Goal: Check status: Check status

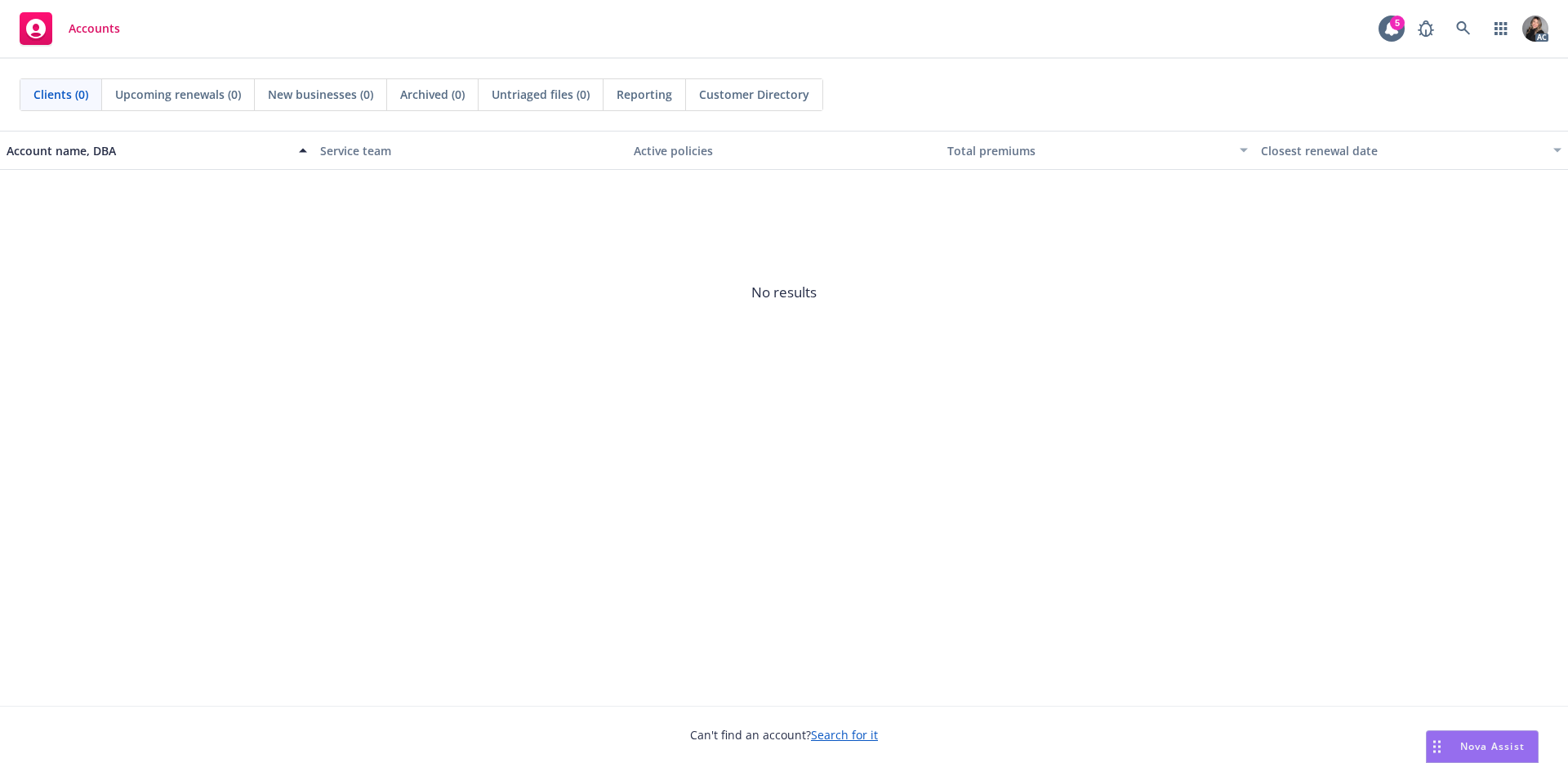
click at [1483, 27] on div "AC" at bounding box center [1479, 29] width 138 height 32
click at [1466, 27] on icon at bounding box center [1463, 28] width 13 height 13
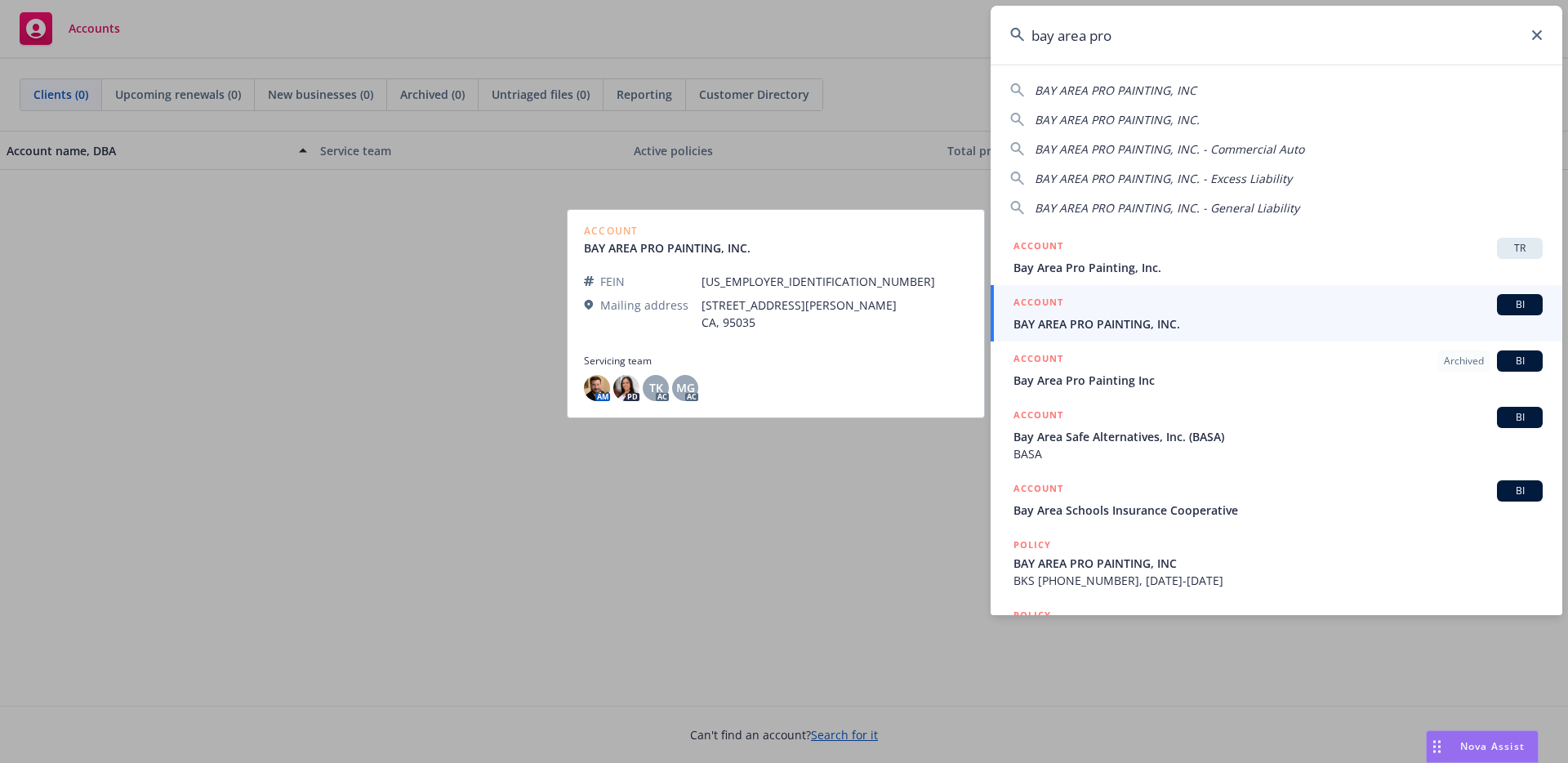
type input "bay area pro"
click at [1083, 307] on div "ACCOUNT BI" at bounding box center [1278, 305] width 530 height 22
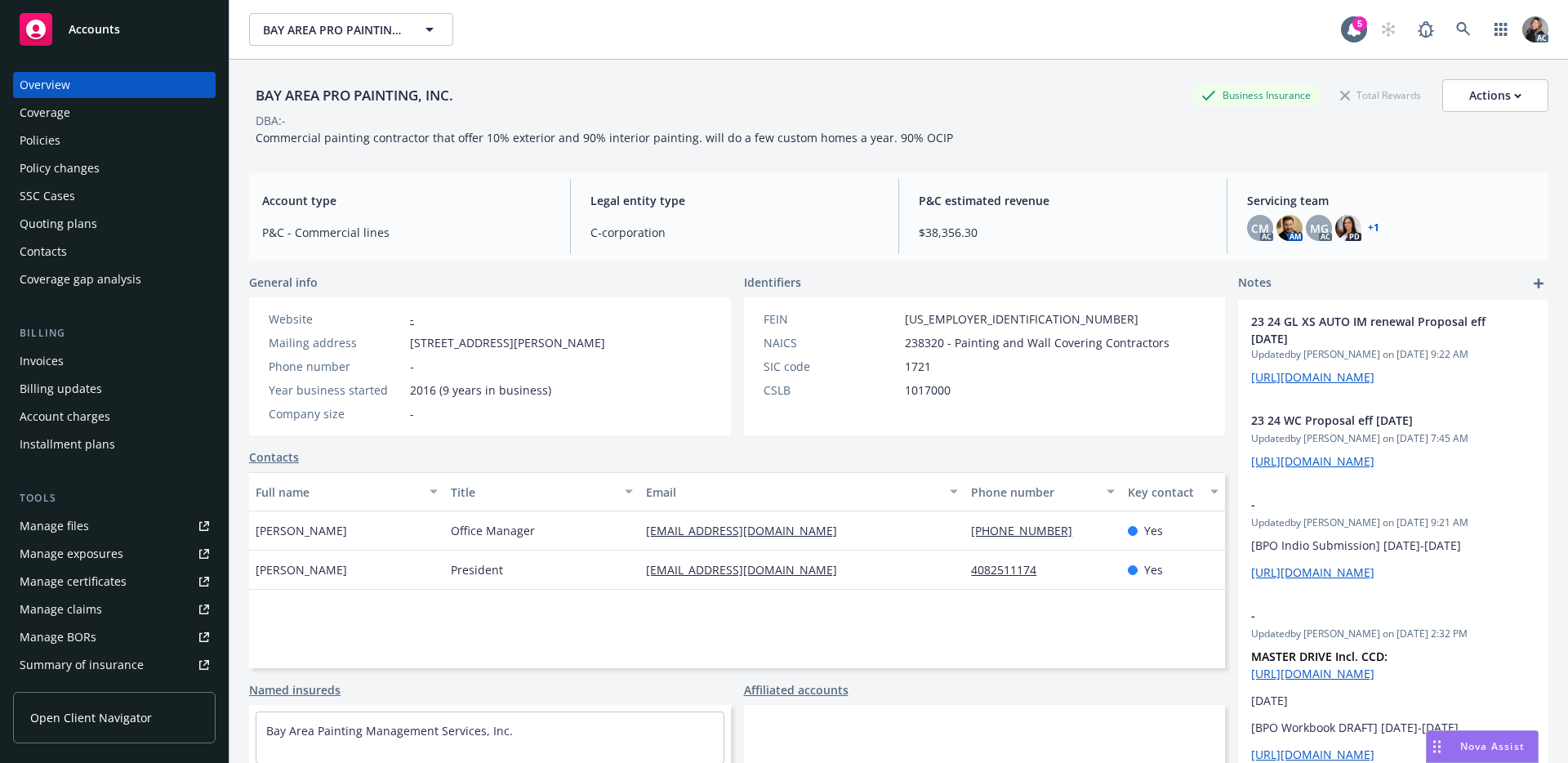
click at [56, 602] on div "Manage claims" at bounding box center [61, 608] width 83 height 26
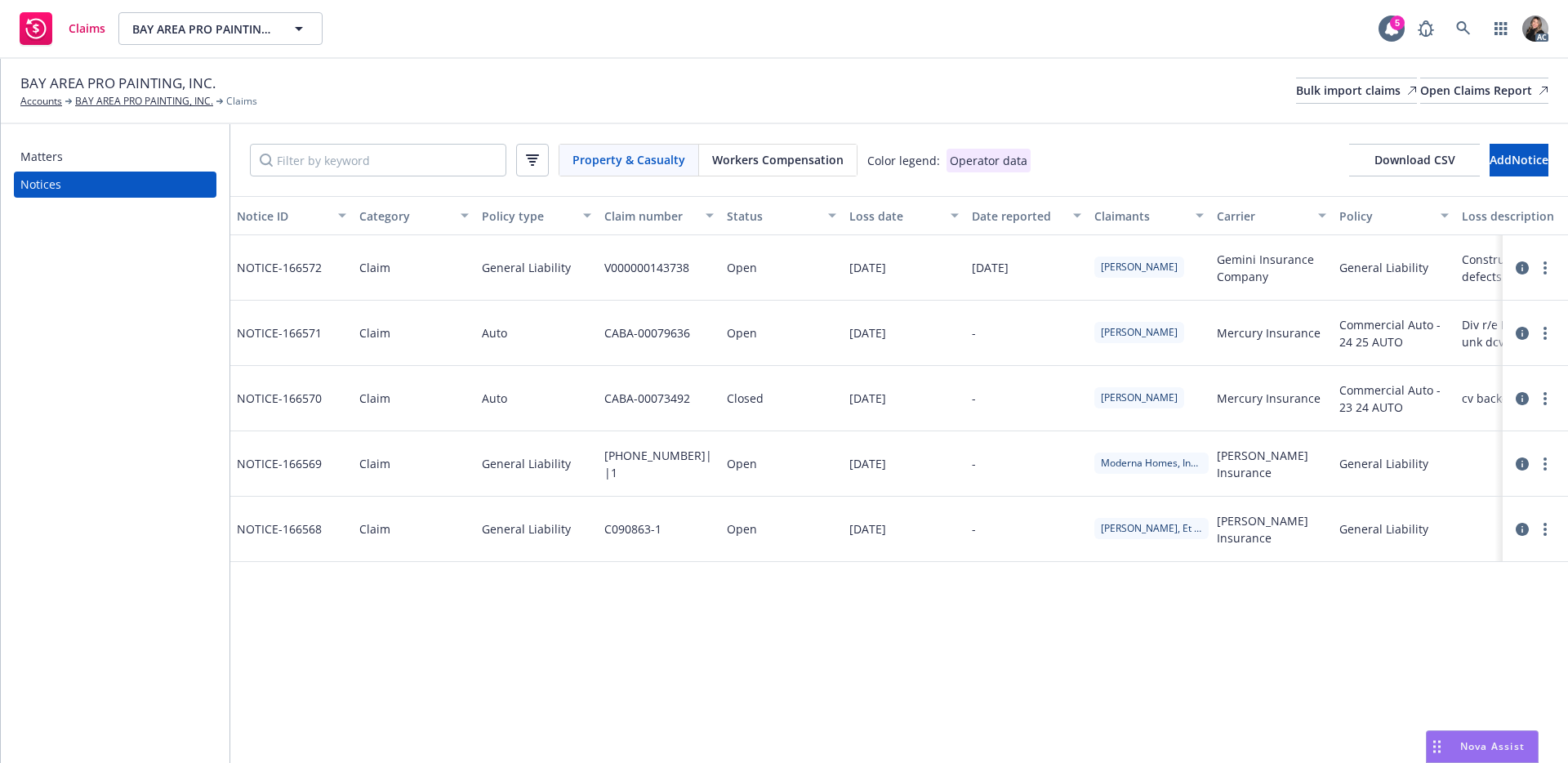
click at [801, 155] on span "Workers Compensation" at bounding box center [778, 159] width 131 height 17
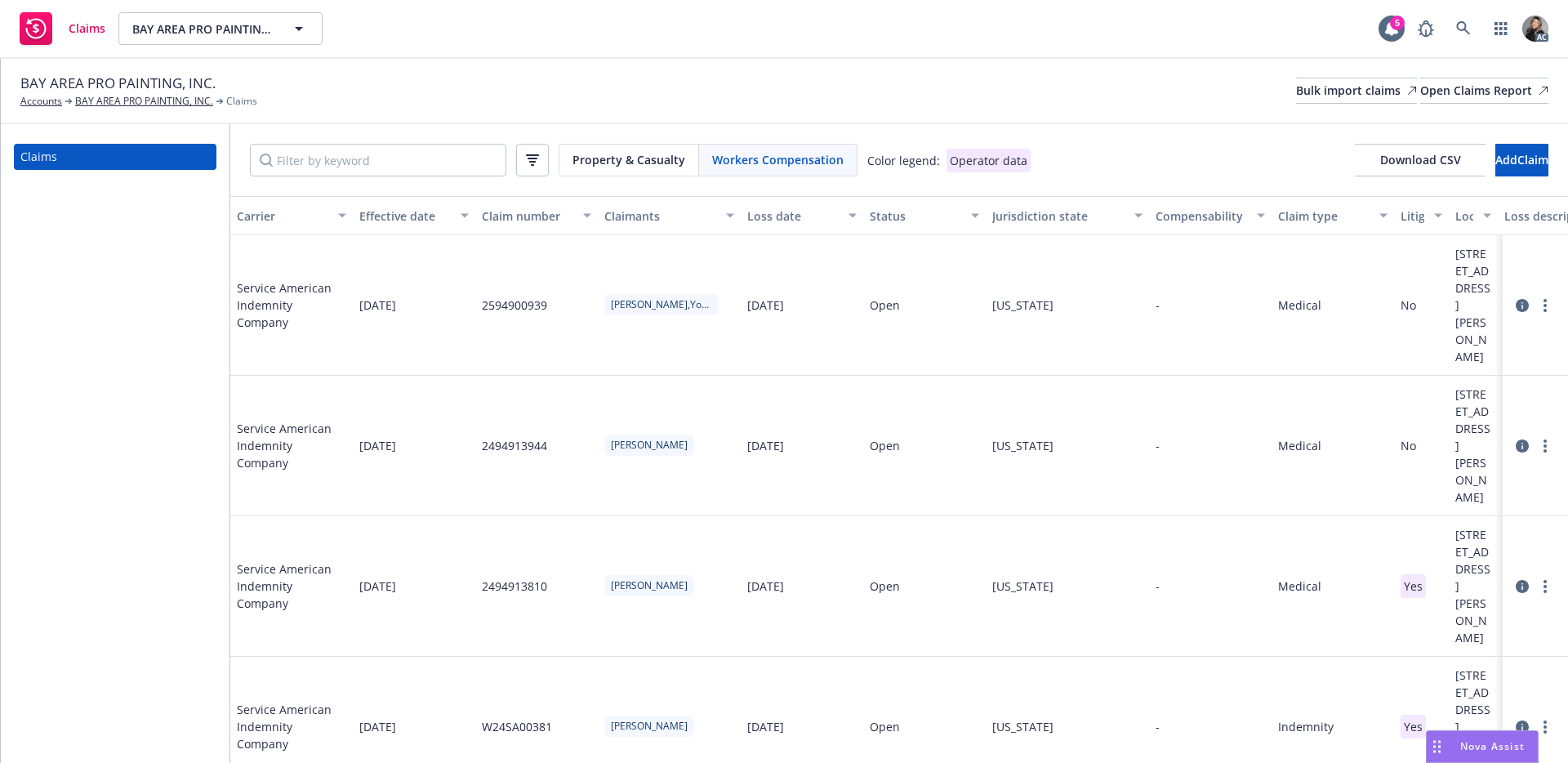
click at [883, 217] on div "Status" at bounding box center [916, 216] width 92 height 17
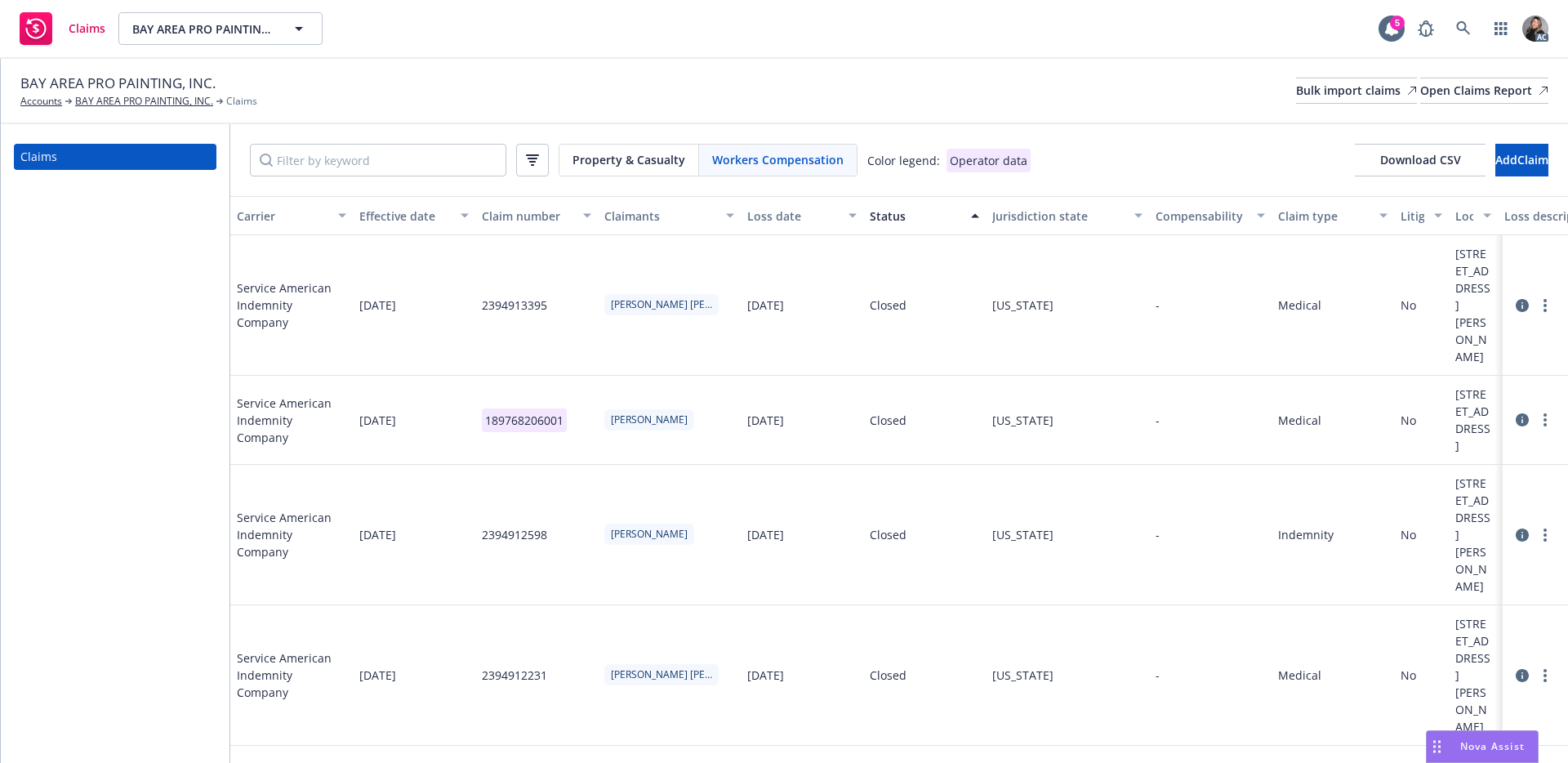
click at [883, 217] on div "Status" at bounding box center [916, 216] width 92 height 17
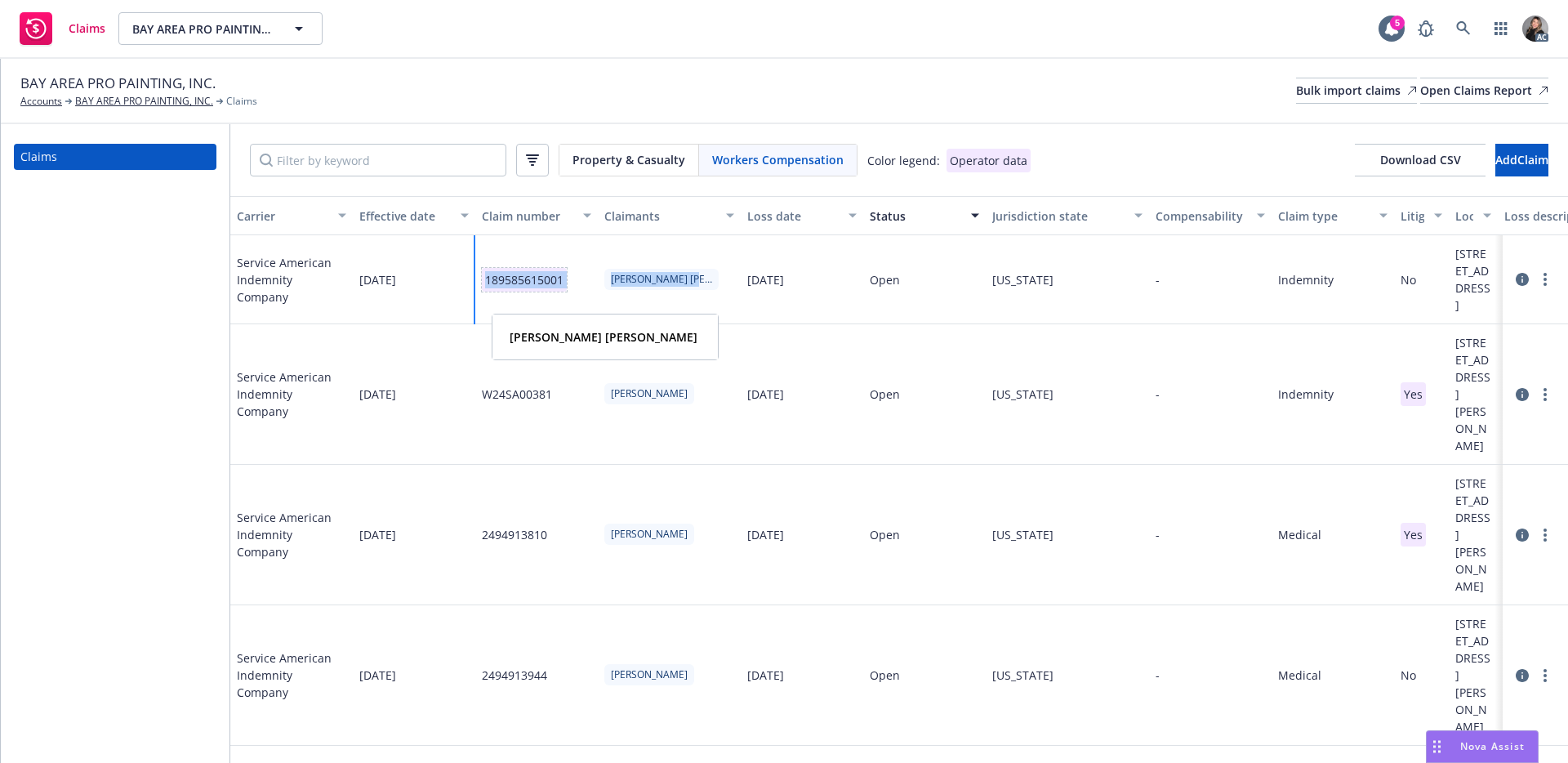
drag, startPoint x: 482, startPoint y: 298, endPoint x: 703, endPoint y: 303, distance: 221.1
click at [703, 303] on div "Service American Indemnity Company 06/17/2021 189585615001 MAGANA TORRES,SAUL 0…" at bounding box center [1417, 279] width 2374 height 89
copy div "189585615001 MAGANA TORRES,SA"
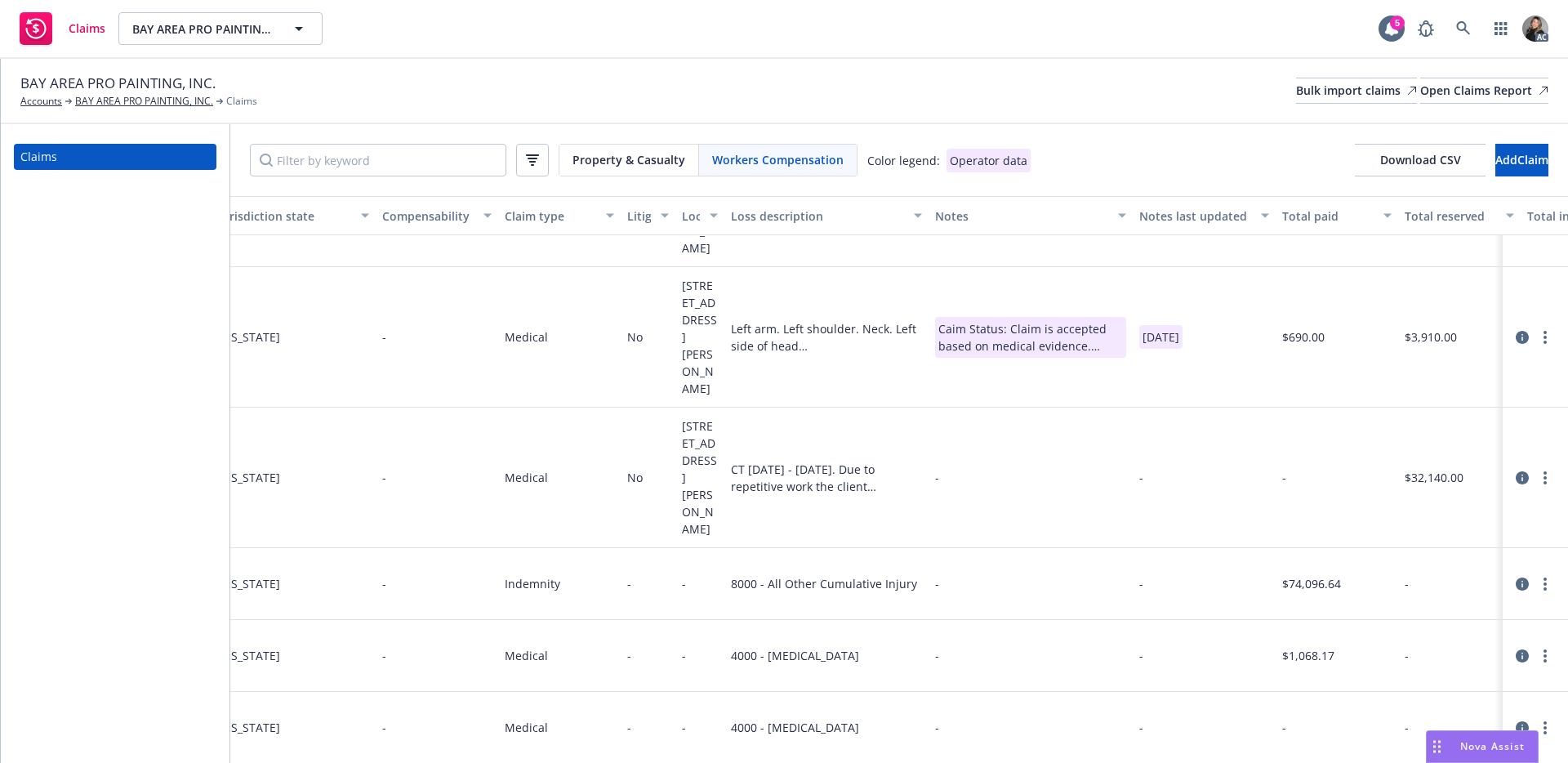
scroll to position [239, 1048]
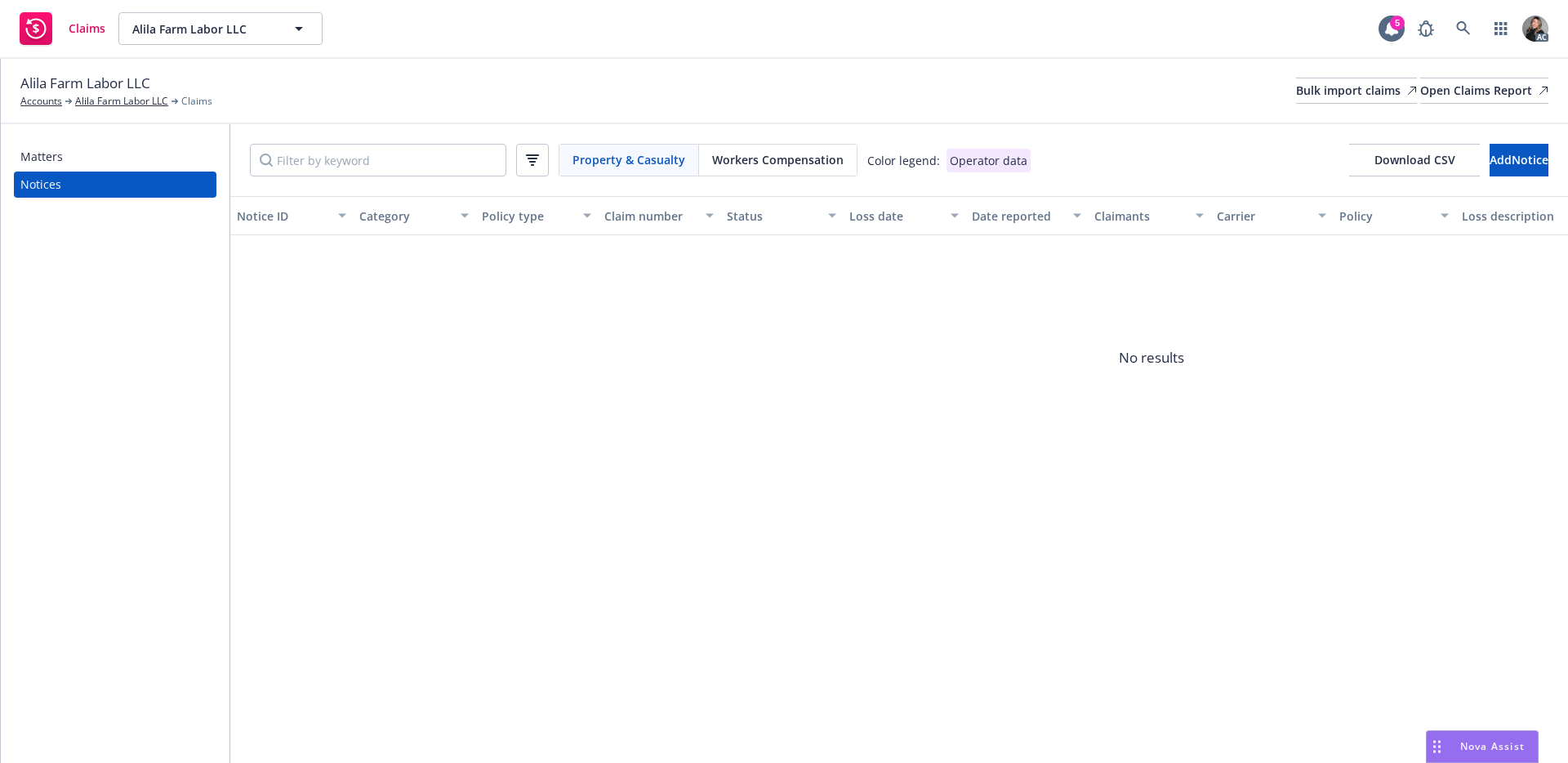
click at [807, 162] on span "Workers Compensation" at bounding box center [778, 159] width 131 height 17
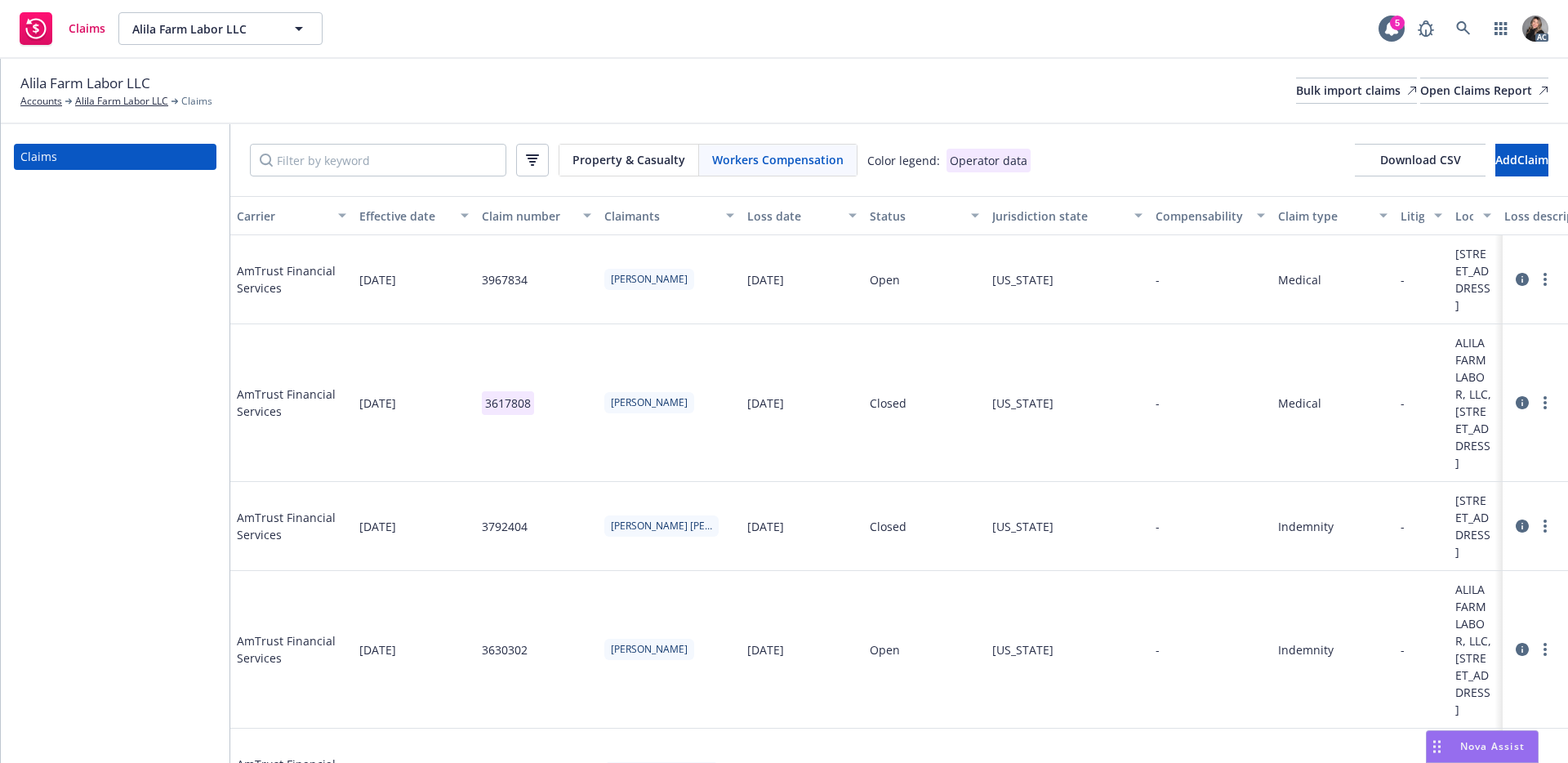
click at [885, 215] on div "Status" at bounding box center [916, 216] width 92 height 17
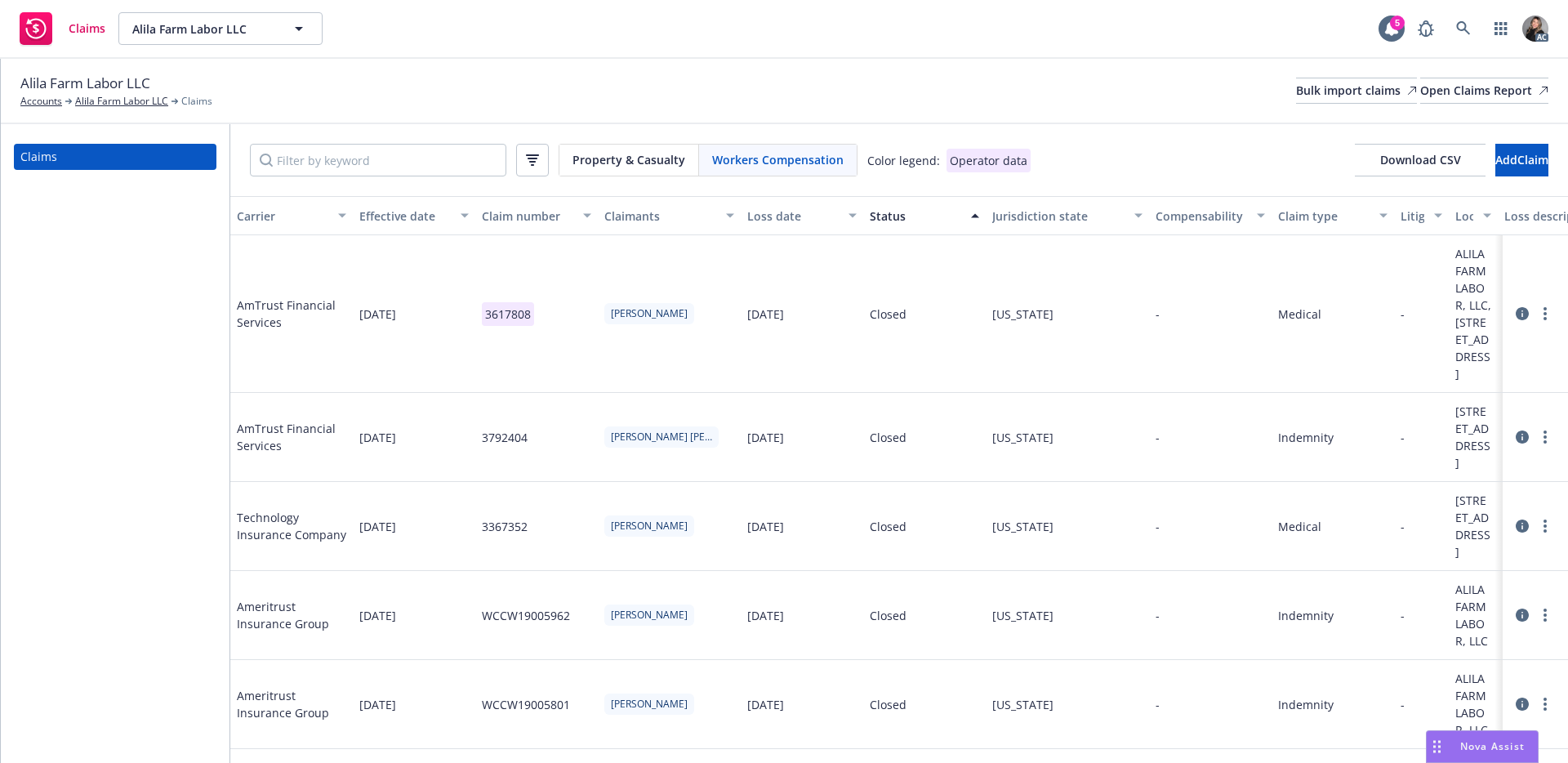
click at [885, 215] on div "Status" at bounding box center [916, 216] width 92 height 17
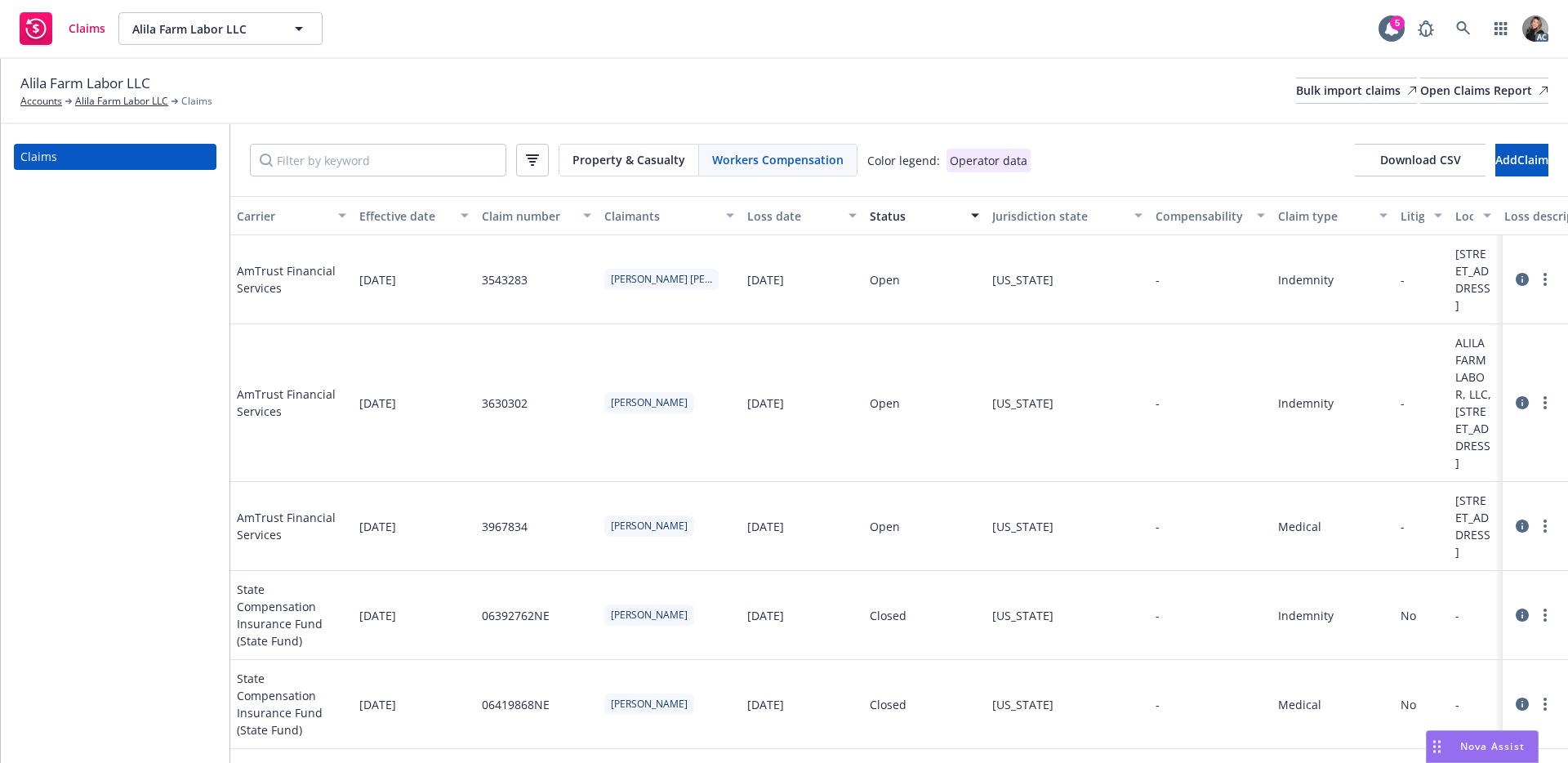
click at [1029, 105] on div "Alila Farm Labor LLC Accounts Alila Farm Labor LLC Claims Bulk import claims Op…" at bounding box center [785, 91] width 1528 height 36
click at [102, 101] on link "Alila Farm Labor LLC" at bounding box center [122, 101] width 94 height 14
